Goal: Information Seeking & Learning: Learn about a topic

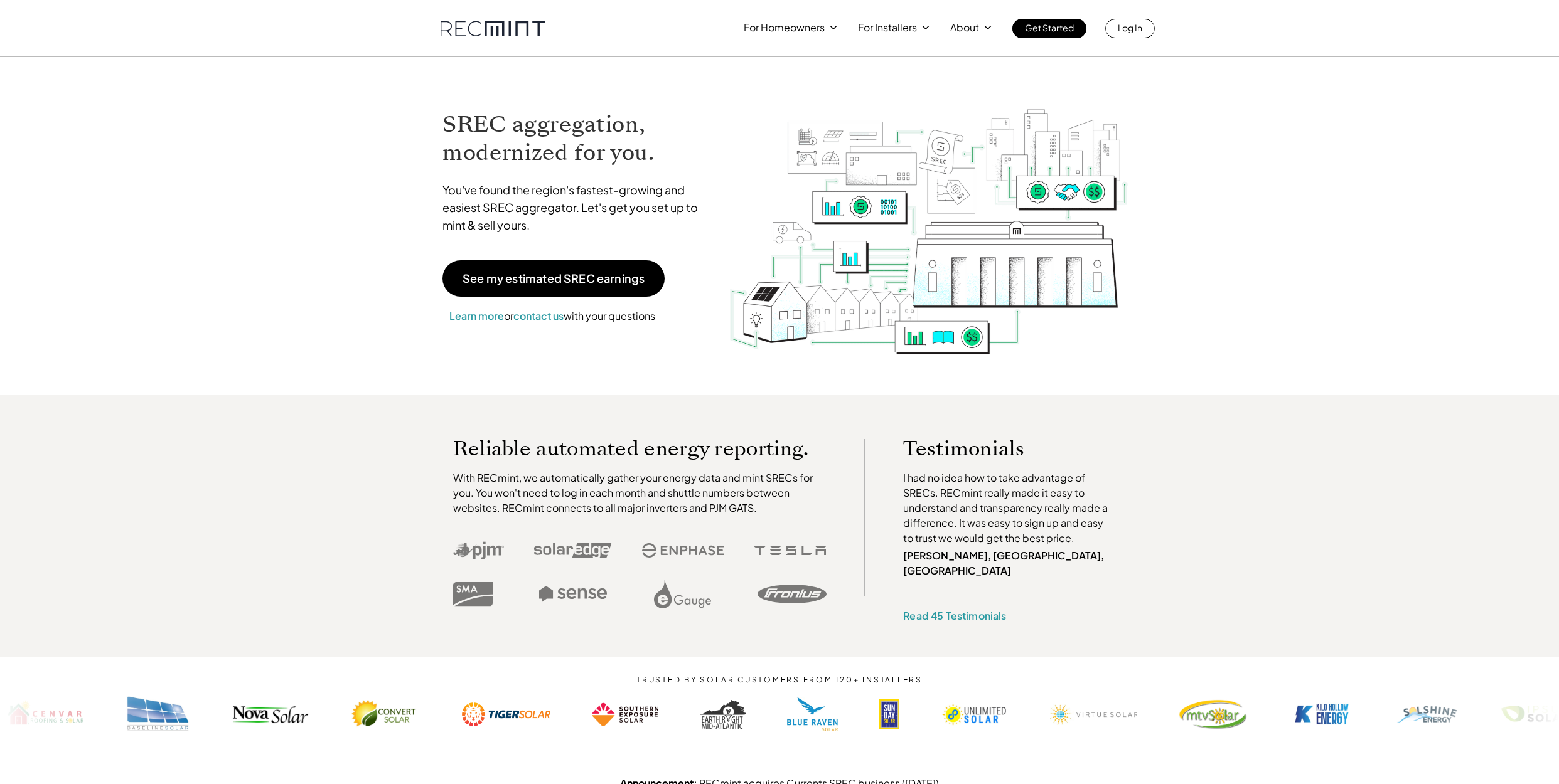
scroll to position [3, 0]
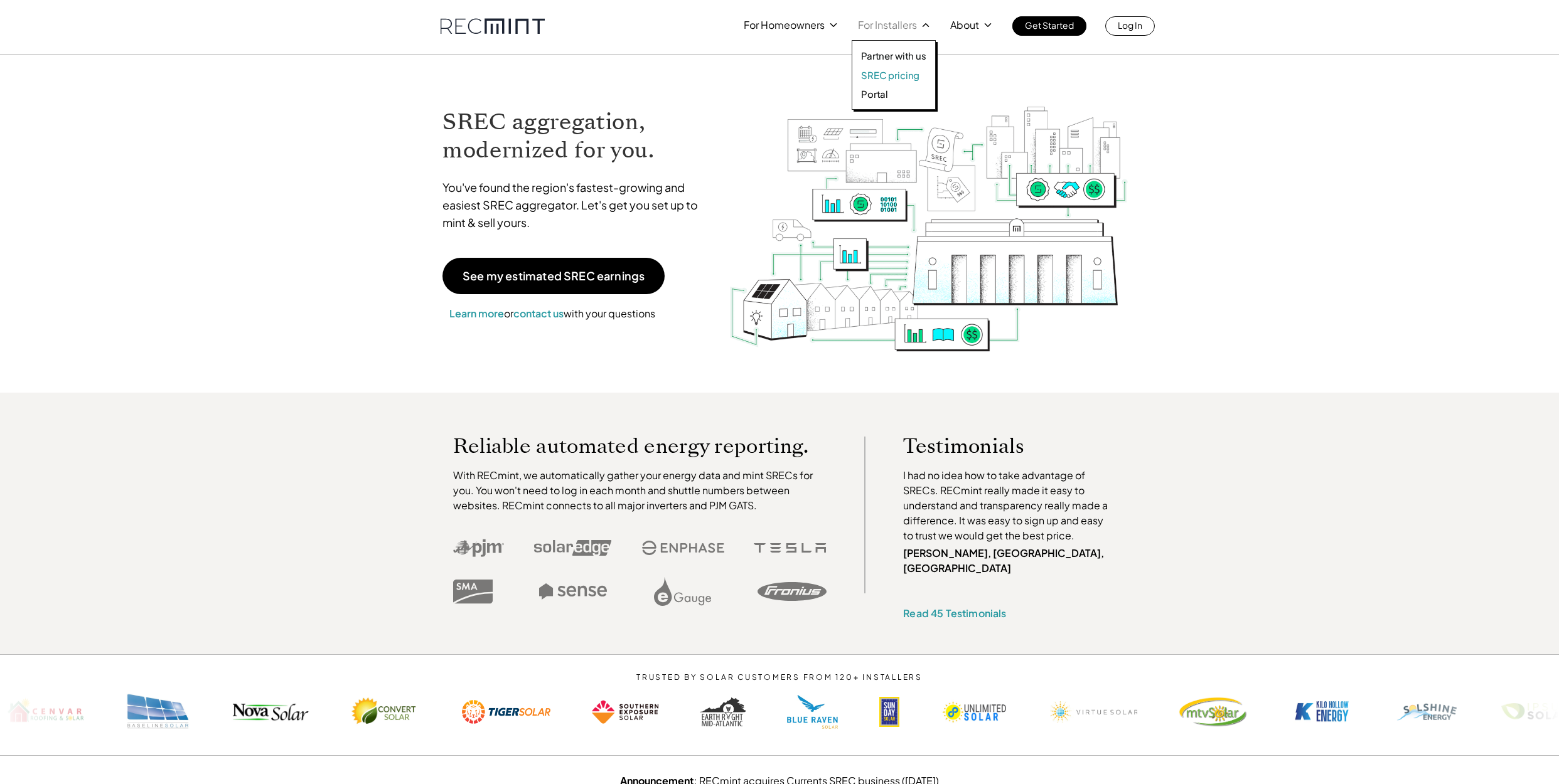
click at [894, 73] on p "SREC pricing" at bounding box center [890, 75] width 58 height 12
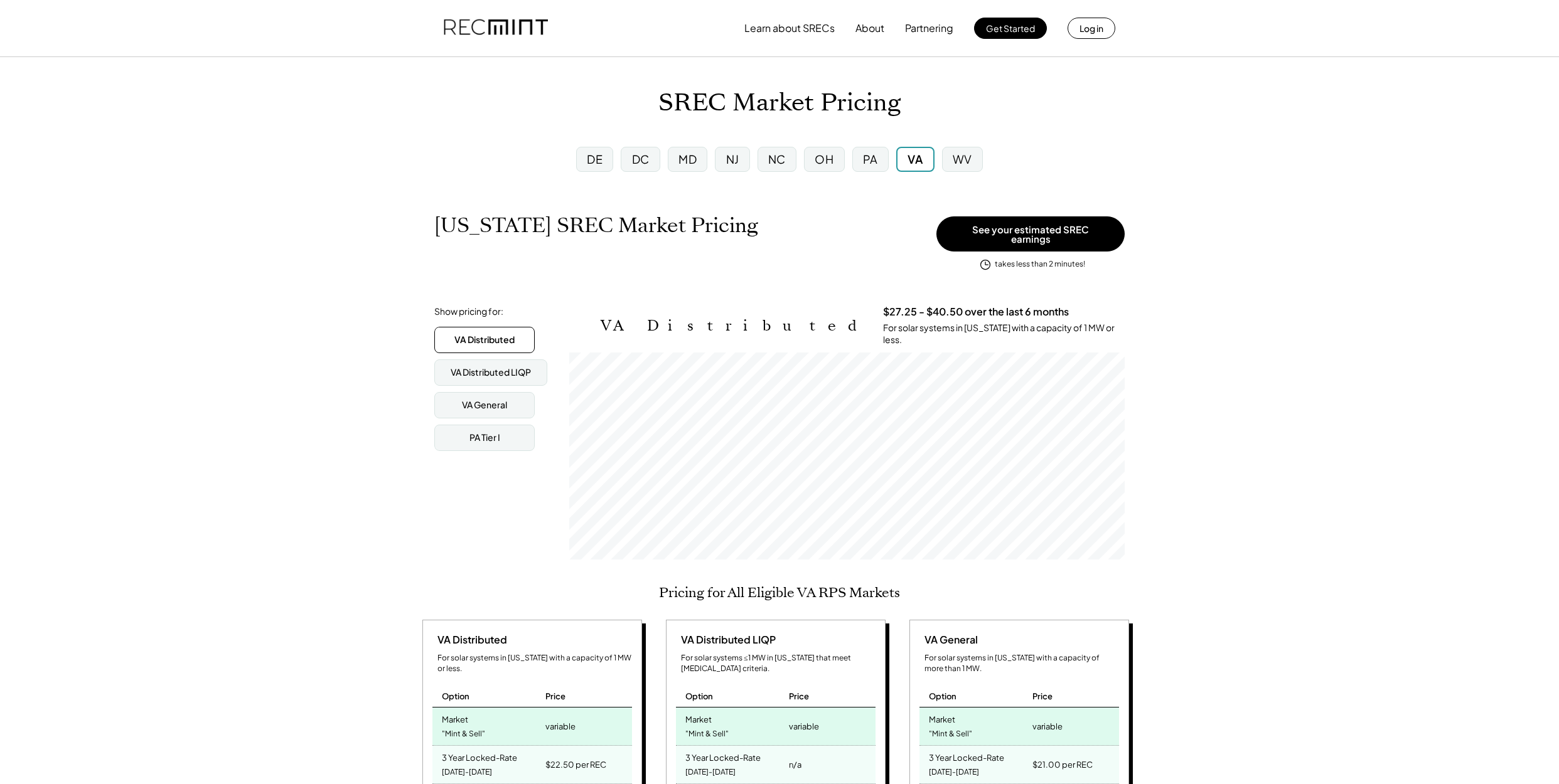
scroll to position [207, 555]
click at [691, 157] on div "MD" at bounding box center [688, 159] width 18 height 16
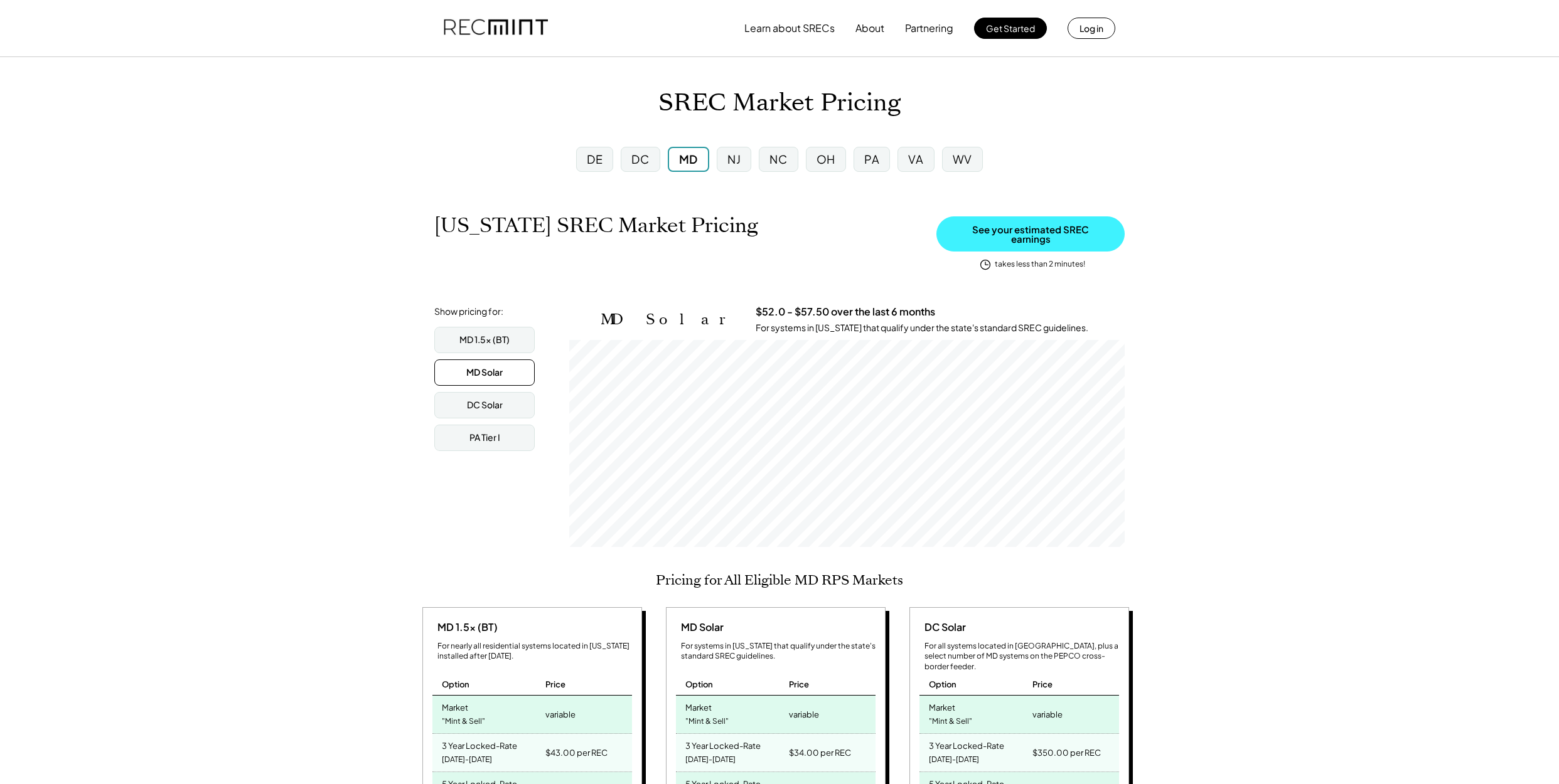
click at [1019, 234] on button "See your estimated SREC earnings" at bounding box center [1030, 234] width 189 height 35
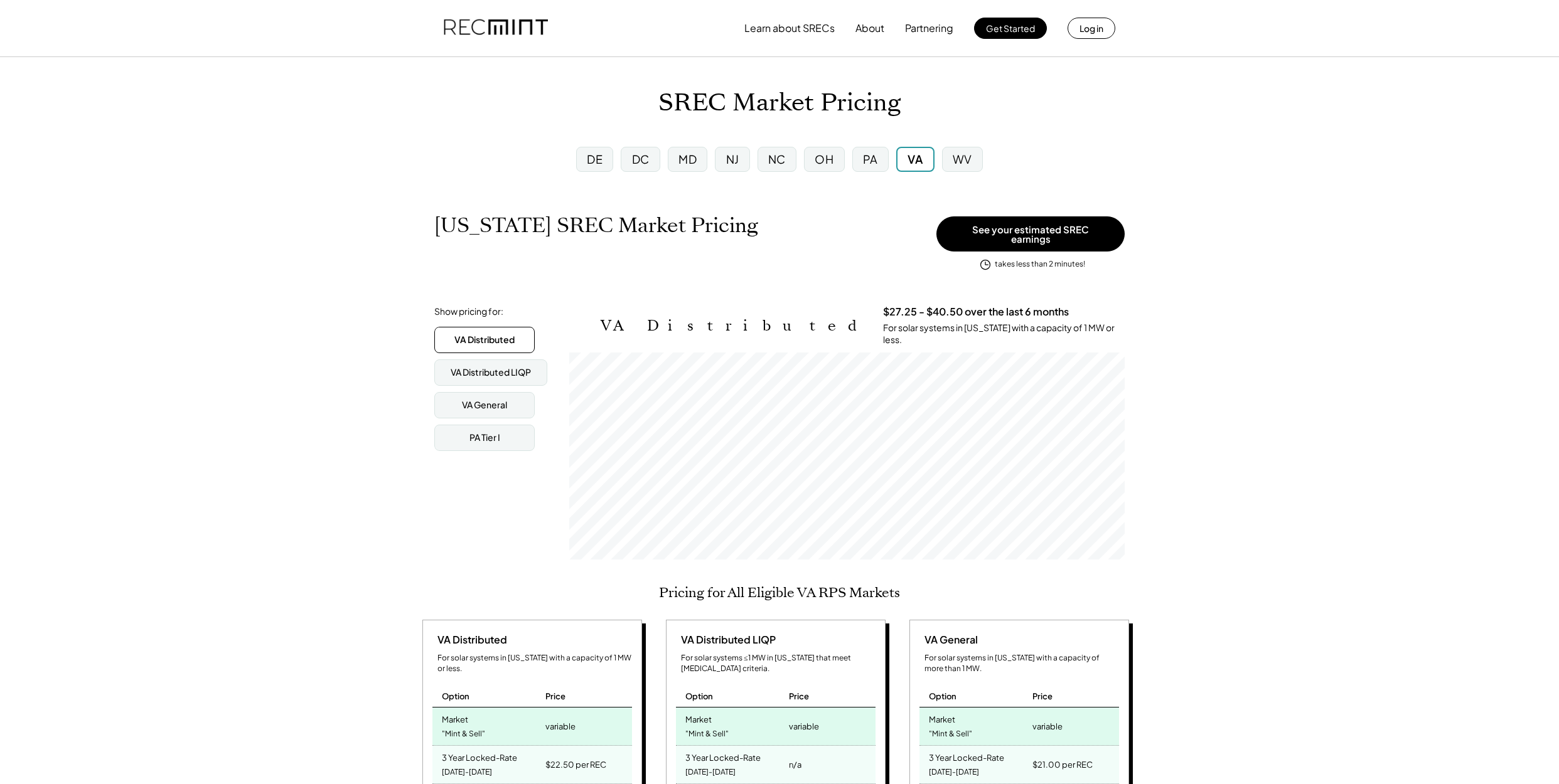
scroll to position [207, 555]
